Goal: Task Accomplishment & Management: Manage account settings

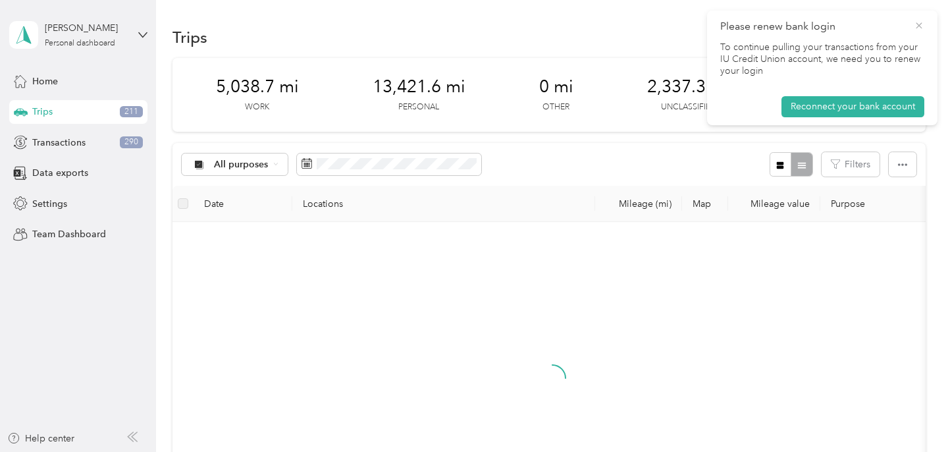
click at [914, 24] on icon at bounding box center [919, 26] width 11 height 12
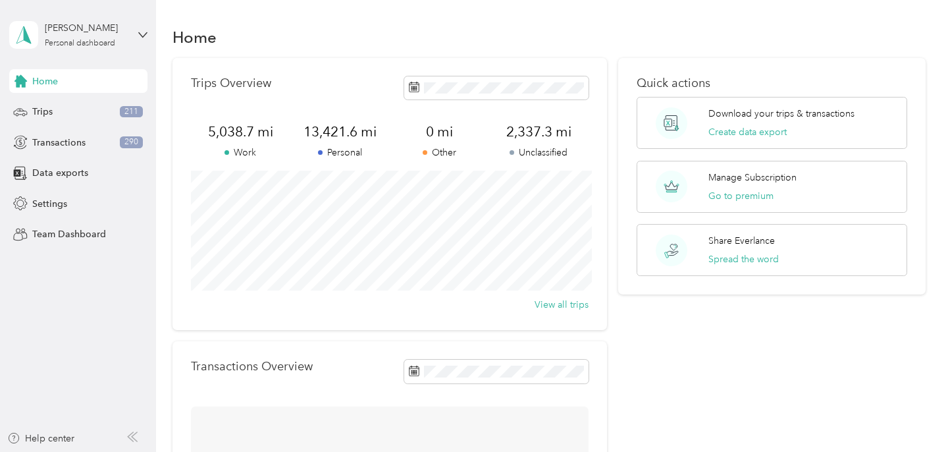
click at [76, 98] on div "Home Trips 211 Transactions 290 Data exports Settings Team Dashboard" at bounding box center [78, 157] width 138 height 177
click at [33, 120] on div "Trips 211" at bounding box center [78, 112] width 138 height 24
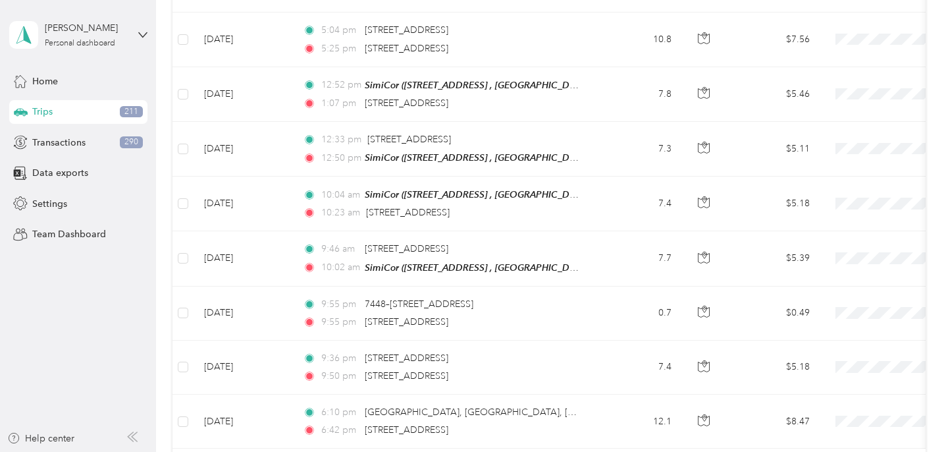
scroll to position [1356, 0]
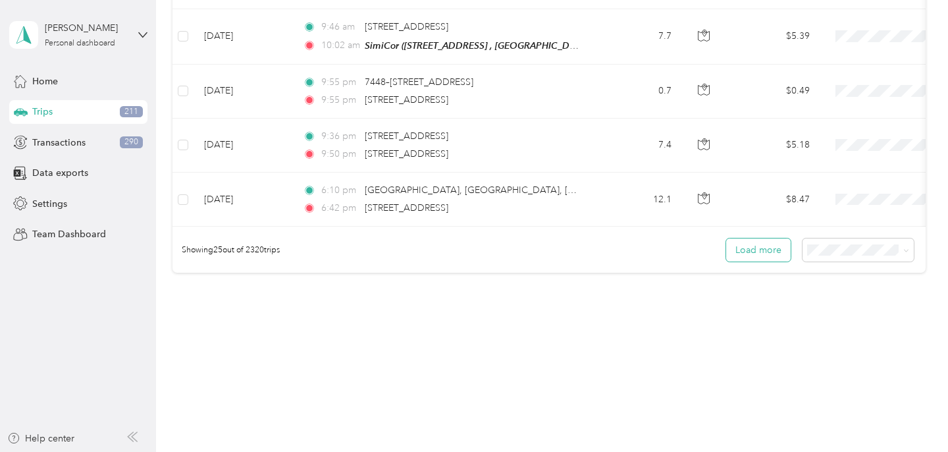
click at [770, 247] on button "Load more" at bounding box center [758, 249] width 65 height 23
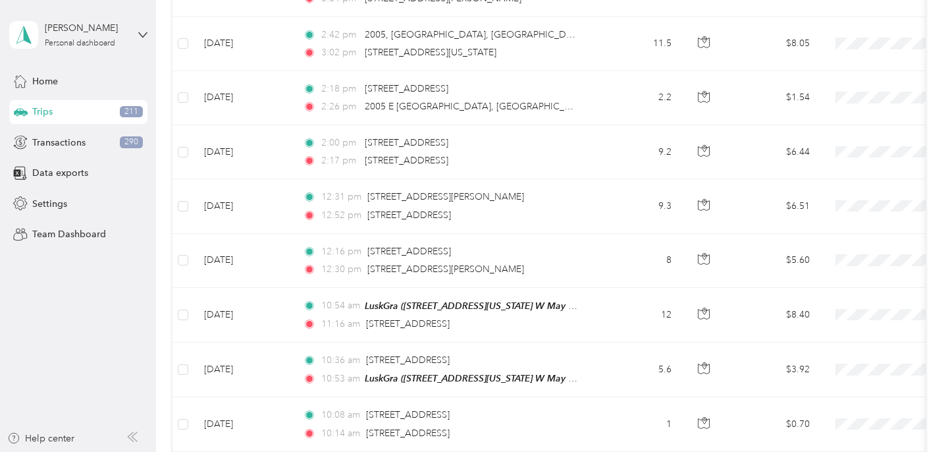
scroll to position [2713, 0]
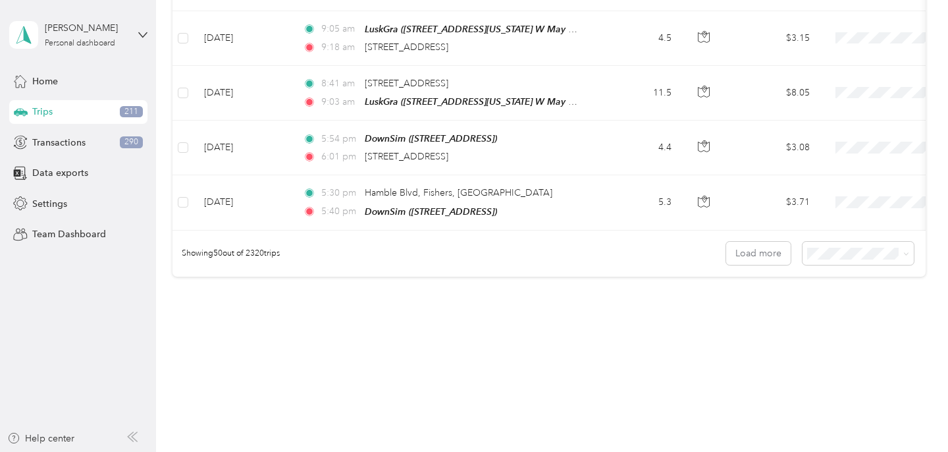
click at [851, 294] on span "50 per load" at bounding box center [843, 292] width 49 height 11
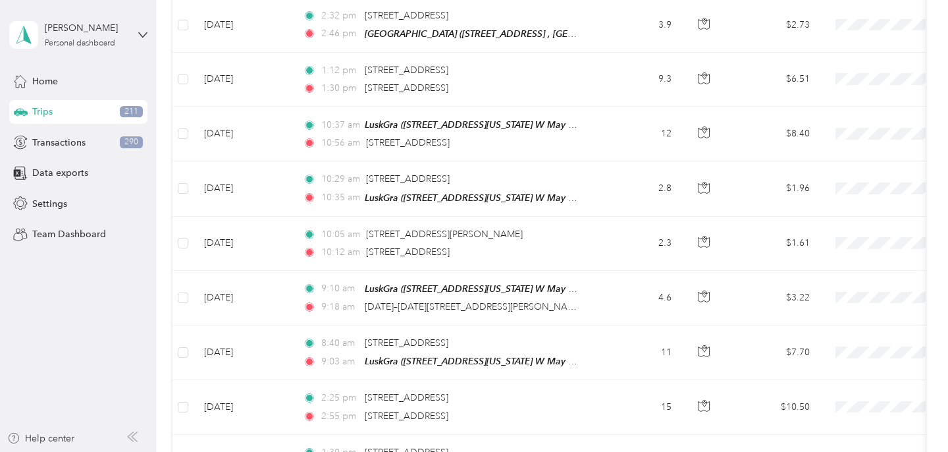
scroll to position [2713, 0]
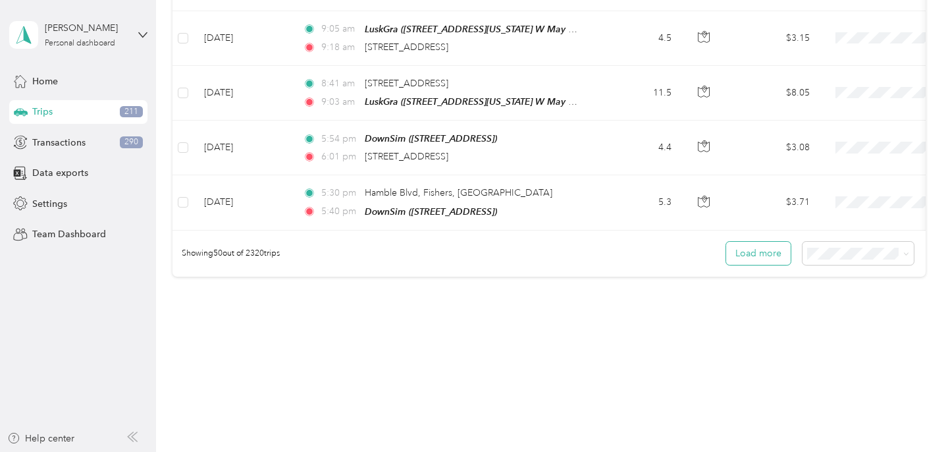
click at [778, 254] on button "Load more" at bounding box center [758, 253] width 65 height 23
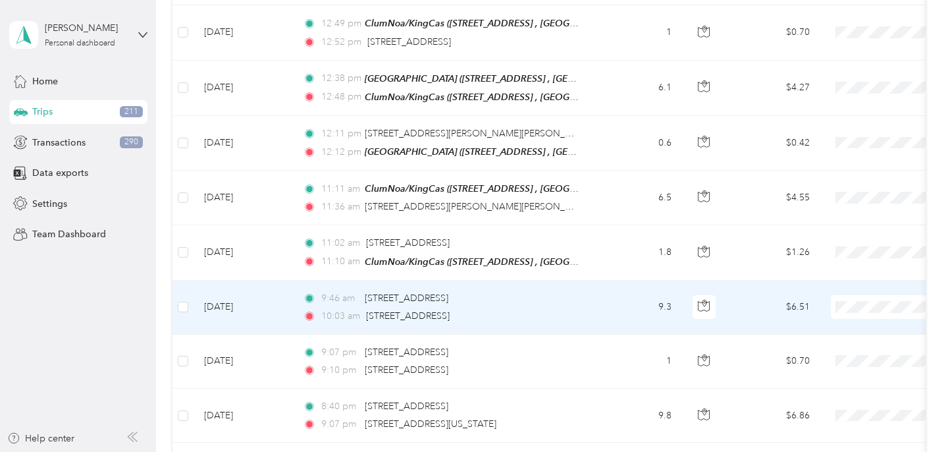
scroll to position [5061, 0]
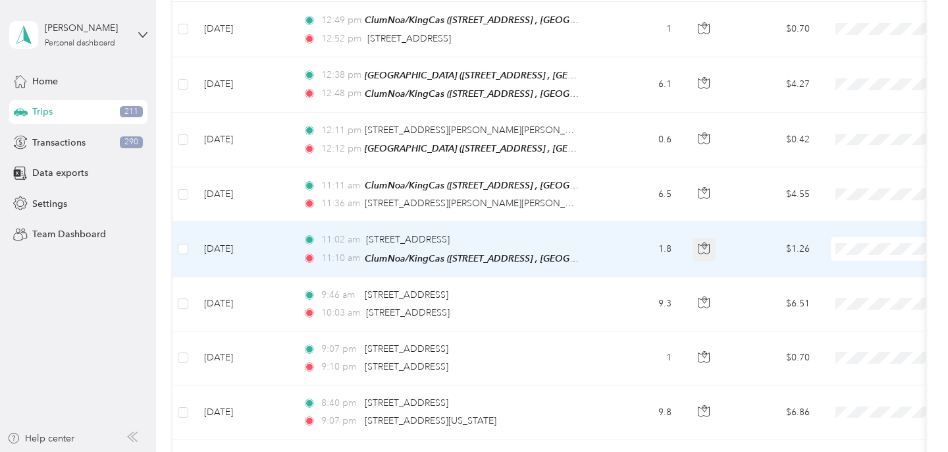
click at [698, 241] on button "button" at bounding box center [705, 250] width 24 height 24
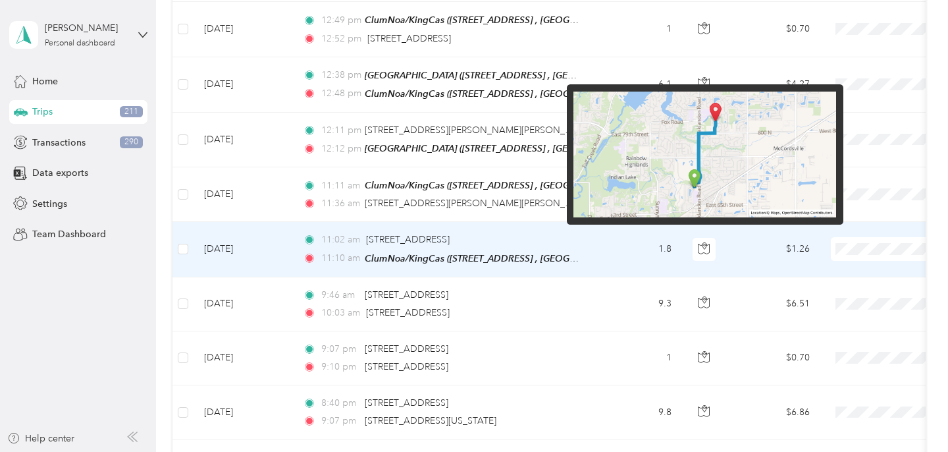
click at [686, 175] on img at bounding box center [705, 155] width 263 height 126
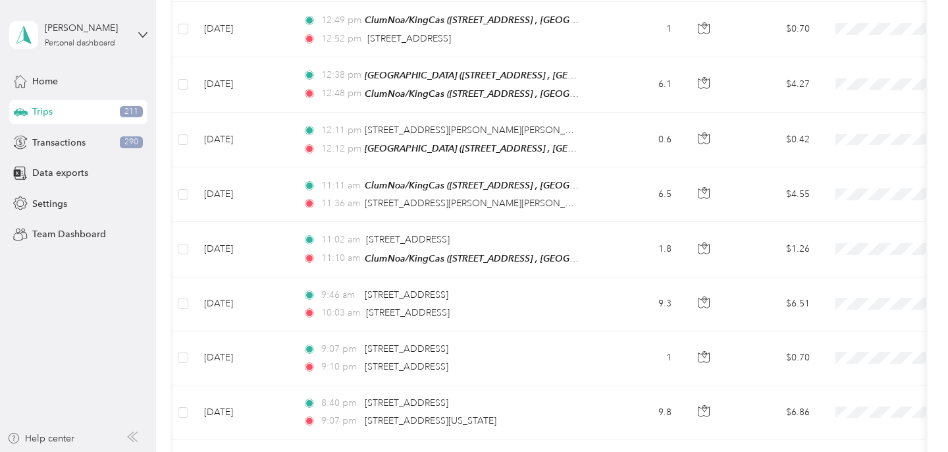
click at [67, 354] on aside "[PERSON_NAME] Personal dashboard Home Trips 211 Transactions 290 Data exports S…" at bounding box center [78, 226] width 156 height 452
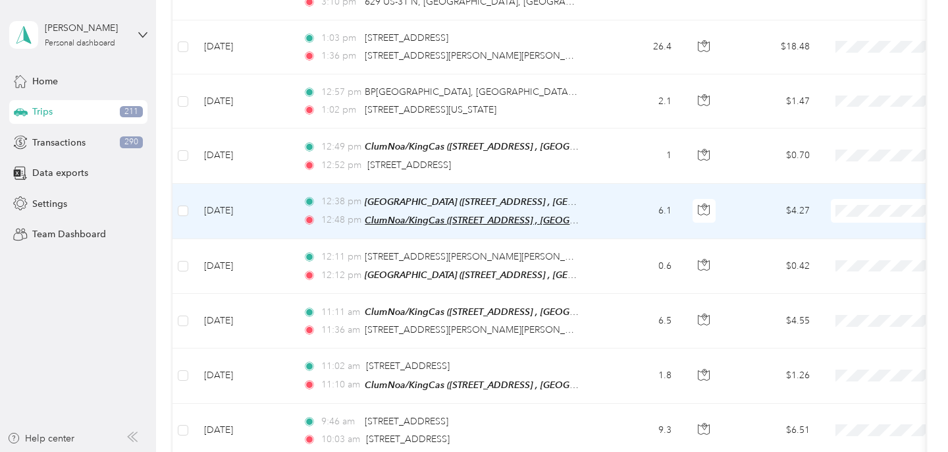
scroll to position [4925, 0]
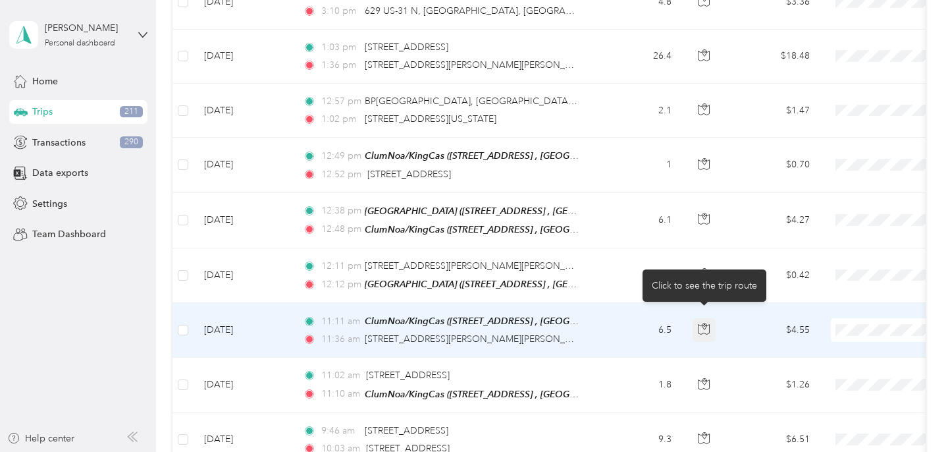
click at [699, 323] on icon "button" at bounding box center [704, 329] width 12 height 12
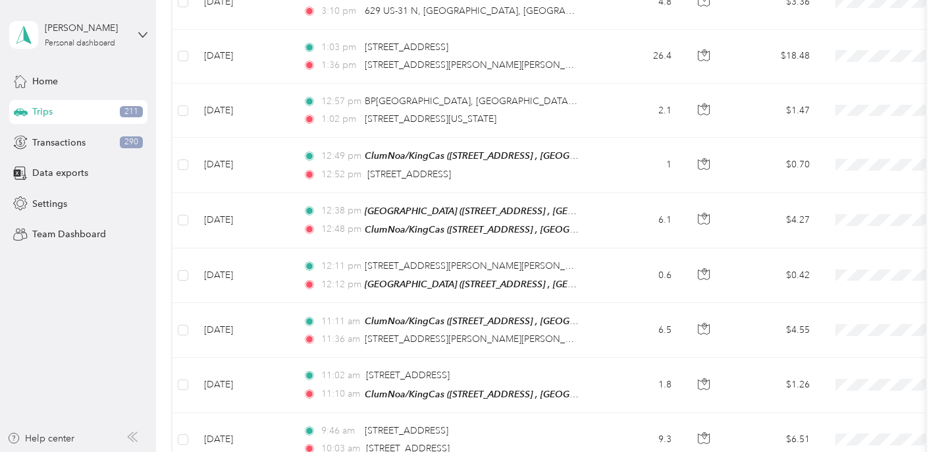
click at [36, 381] on aside "[PERSON_NAME] Personal dashboard Home Trips 211 Transactions 290 Data exports S…" at bounding box center [78, 226] width 156 height 452
